Goal: Task Accomplishment & Management: Manage account settings

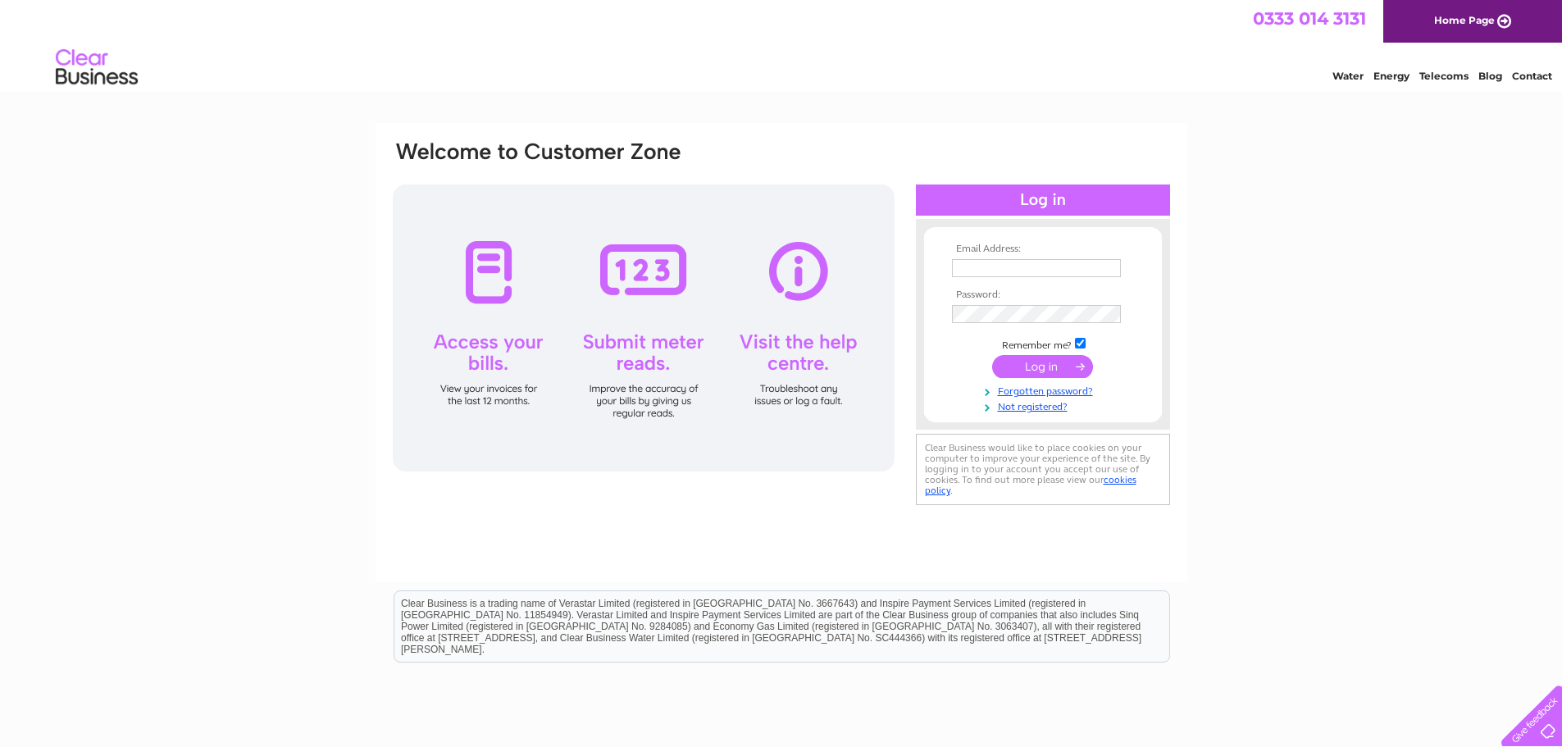
click at [1046, 259] on input "text" at bounding box center [1036, 268] width 169 height 18
type input "[PERSON_NAME][EMAIL_ADDRESS][DOMAIN_NAME]"
click at [992, 357] on input "submit" at bounding box center [1042, 368] width 101 height 23
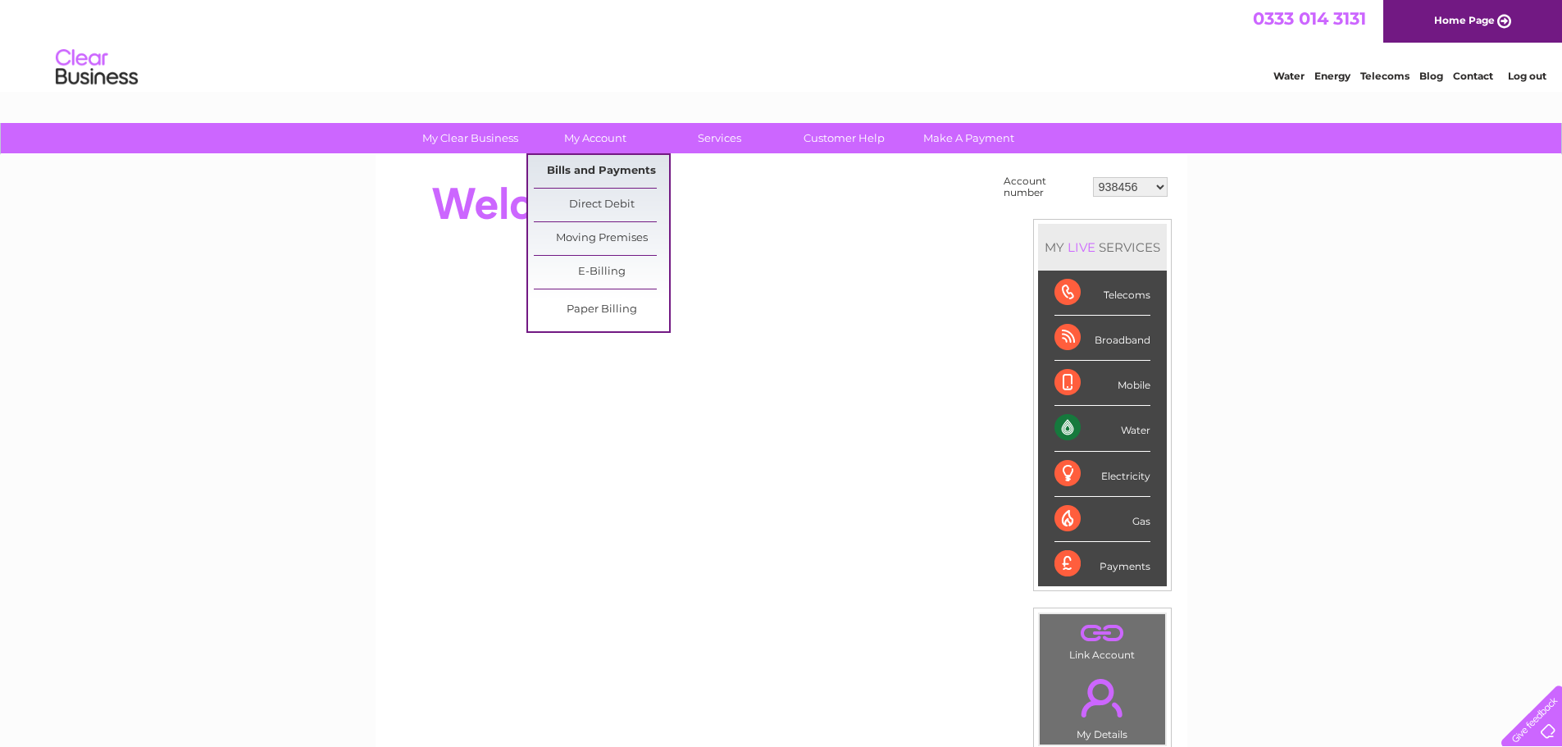
click at [603, 159] on link "Bills and Payments" at bounding box center [601, 171] width 135 height 33
